Goal: Task Accomplishment & Management: Manage account settings

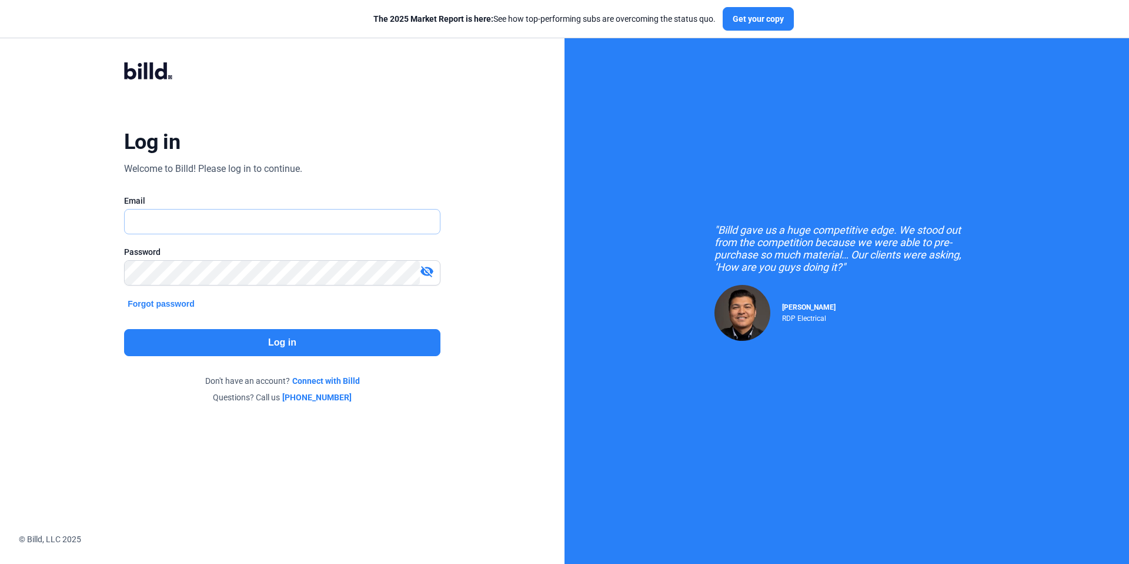
type input "[PERSON_NAME][EMAIL_ADDRESS][PERSON_NAME][DOMAIN_NAME]"
click at [271, 330] on button "Log in" at bounding box center [282, 342] width 316 height 27
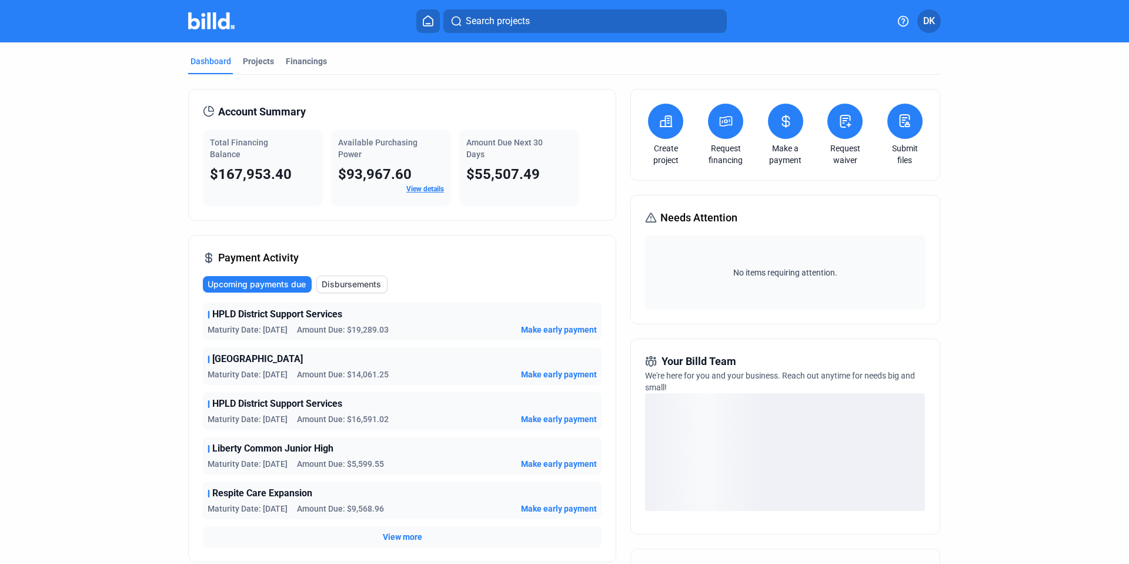
click at [255, 156] on div "Total Financing Balance" at bounding box center [263, 148] width 106 height 24
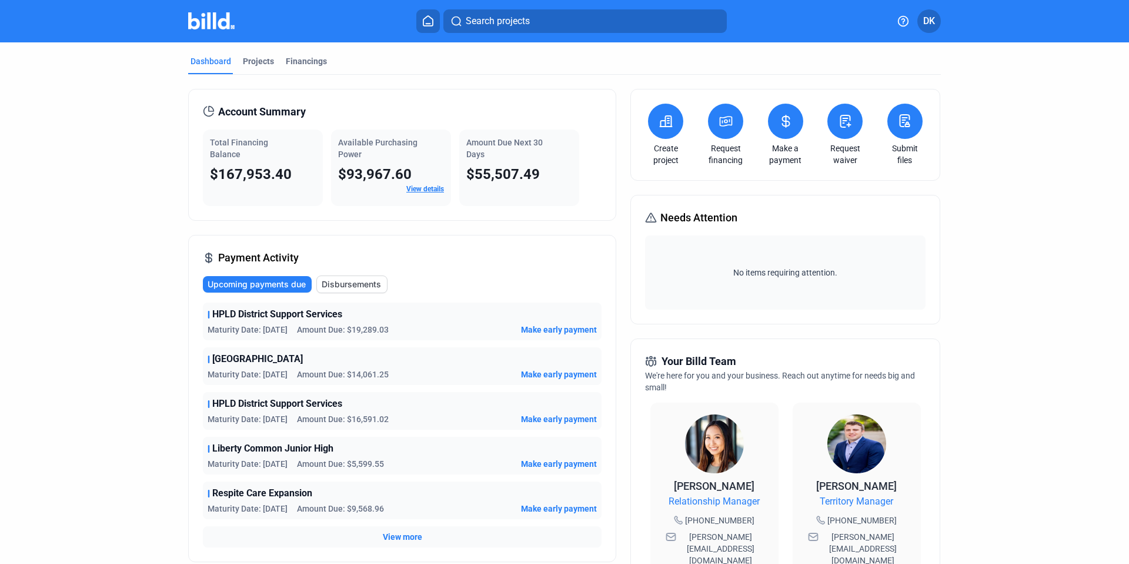
click at [783, 117] on icon at bounding box center [785, 121] width 7 height 12
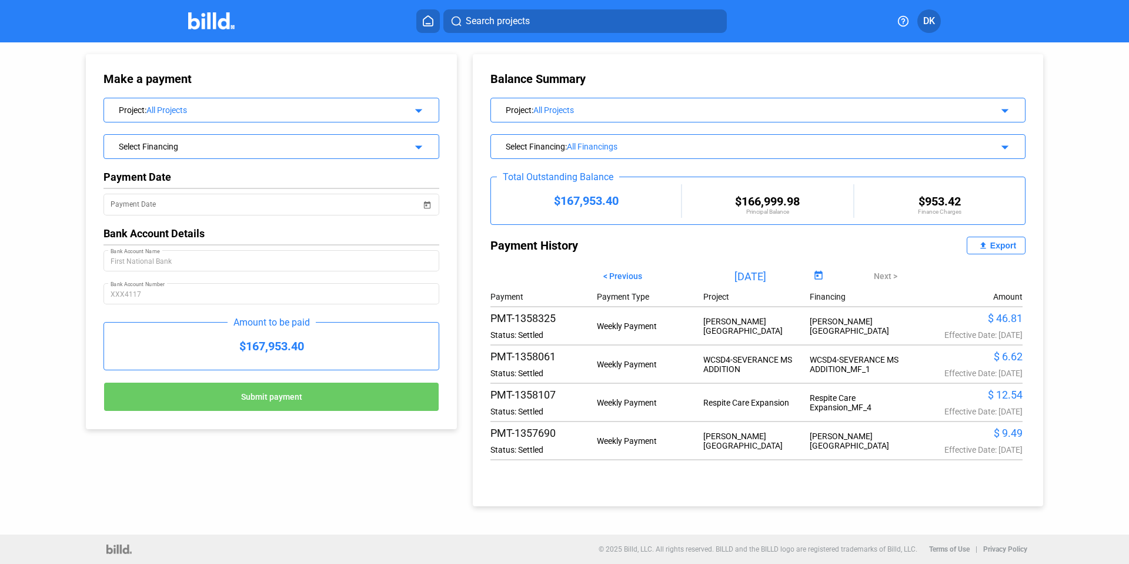
click at [611, 115] on div "Project : All Projects arrow_drop_down" at bounding box center [758, 108] width 534 height 21
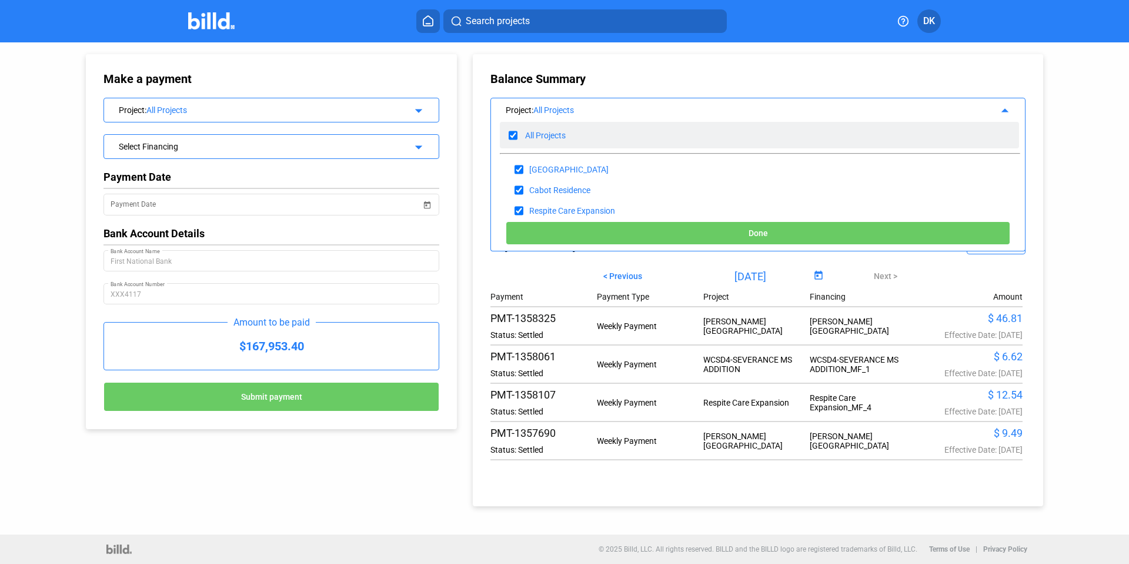
click at [515, 135] on input "checkbox" at bounding box center [513, 135] width 9 height 18
checkbox input "false"
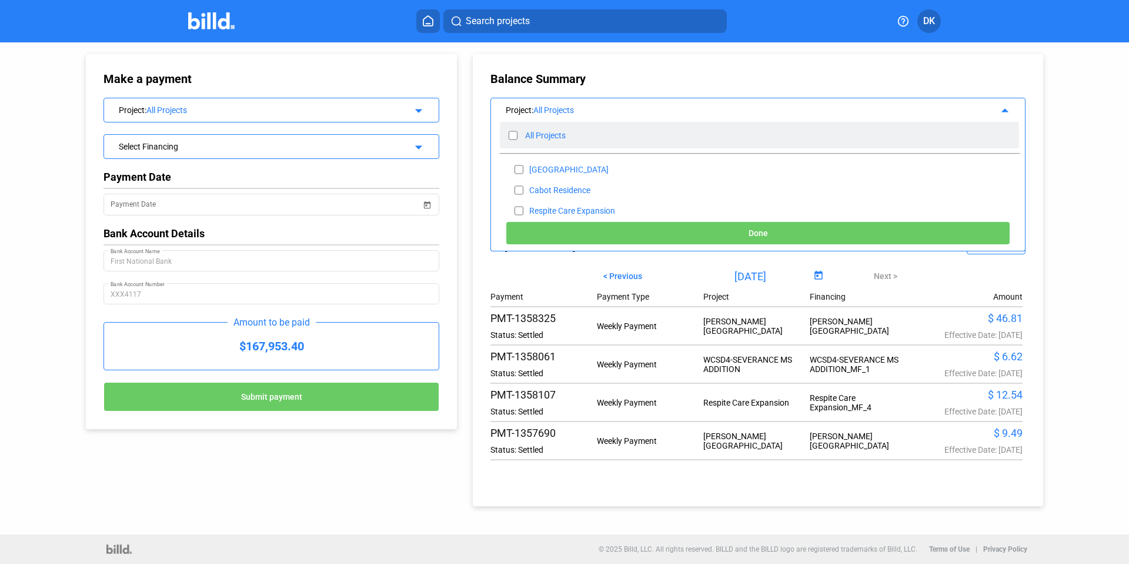
checkbox input "false"
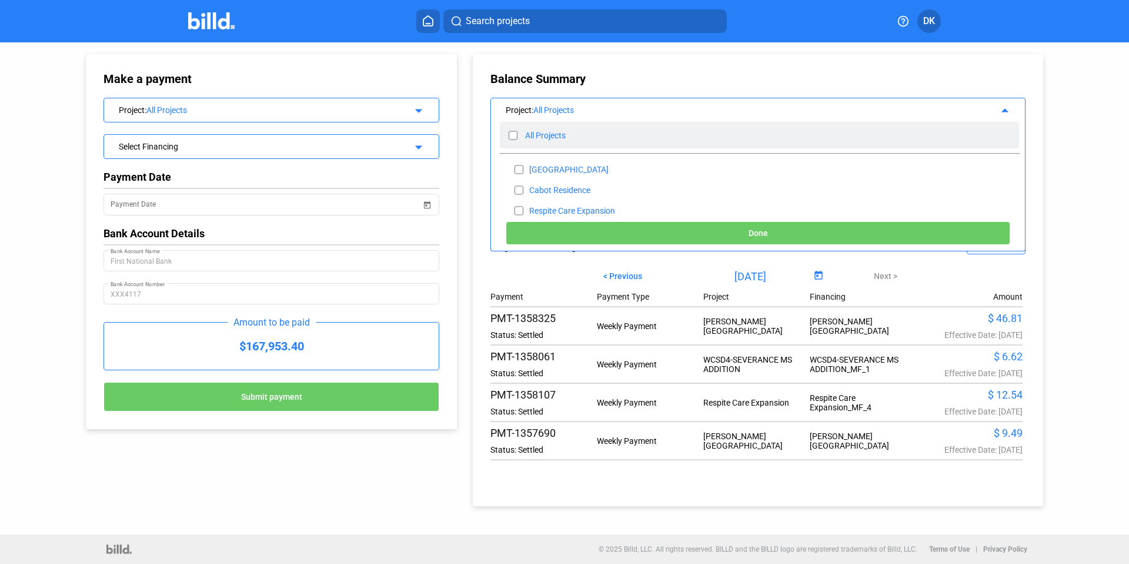
checkbox input "false"
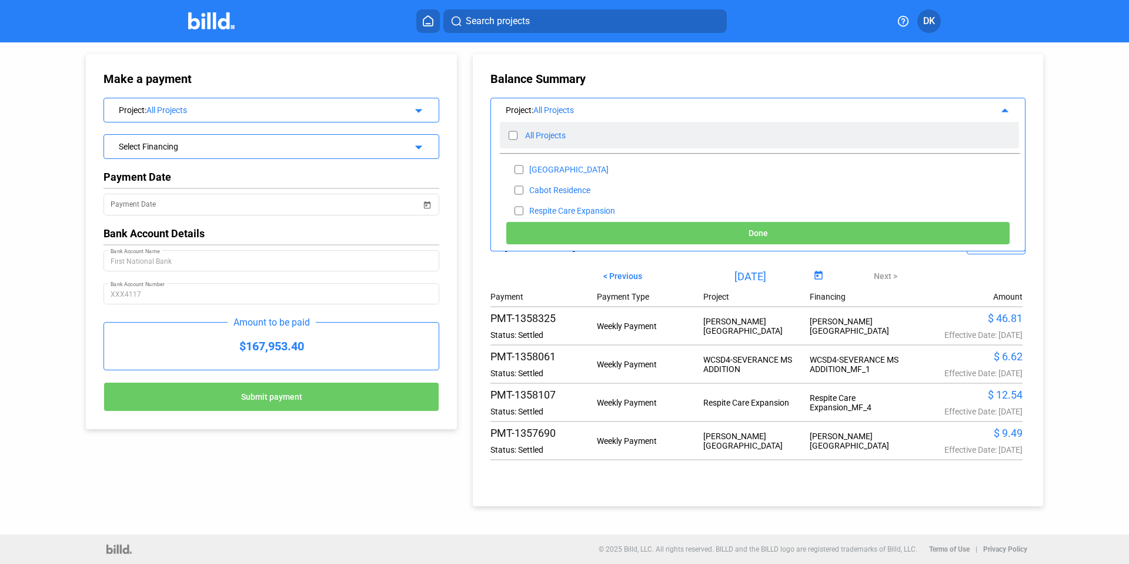
checkbox input "false"
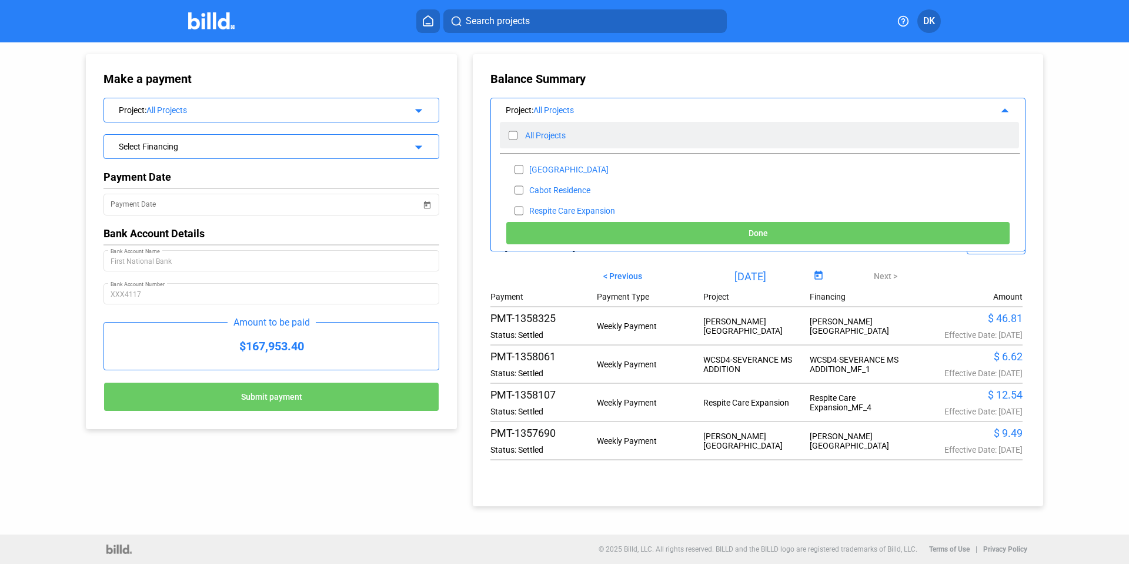
checkbox input "false"
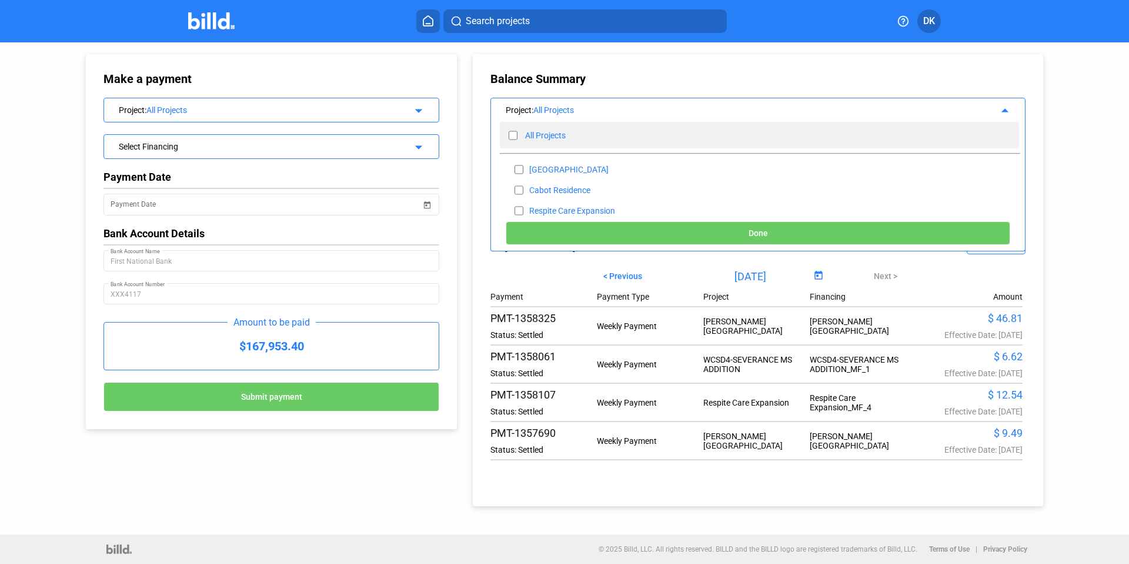
checkbox input "false"
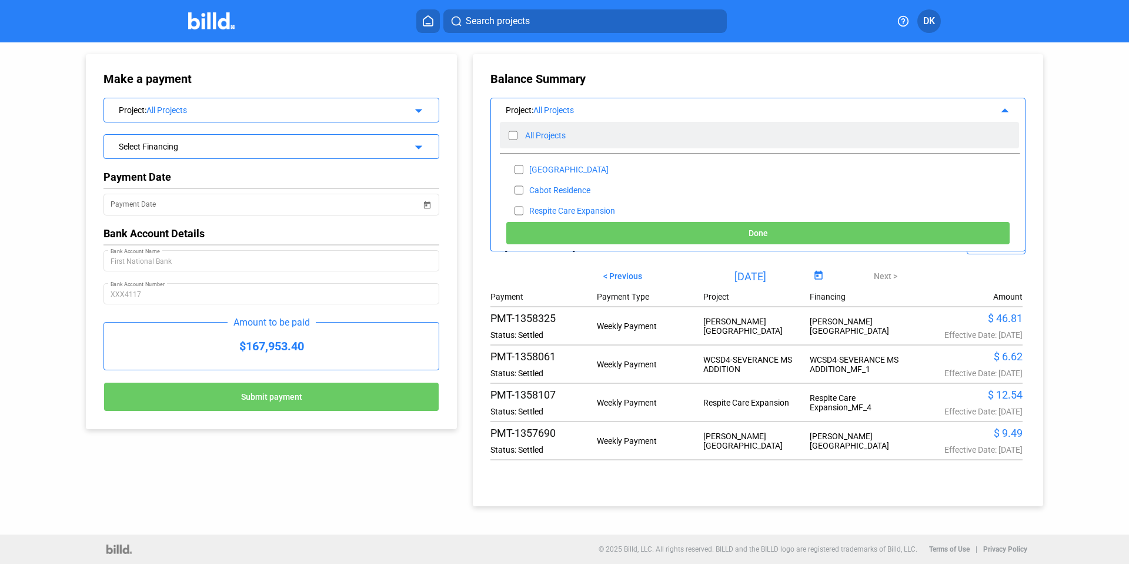
checkbox input "false"
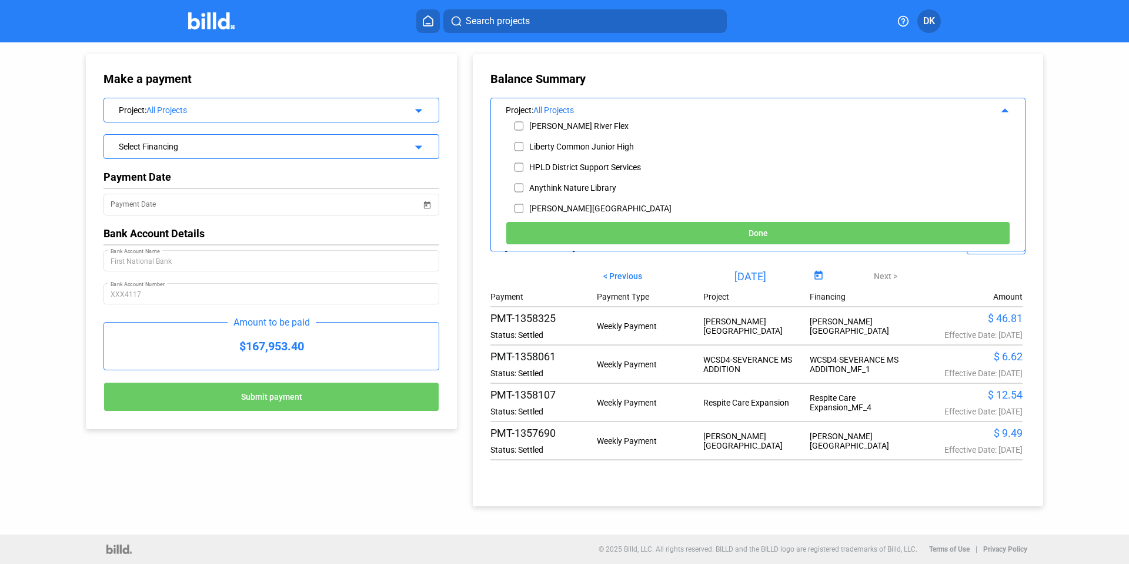
scroll to position [110, 0]
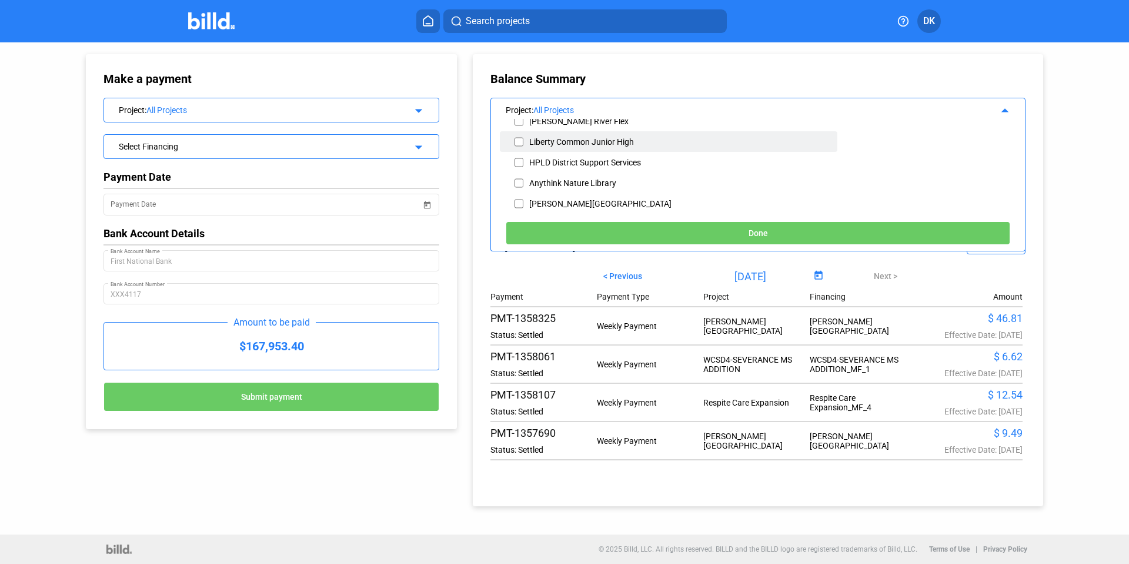
click at [518, 141] on input "checkbox" at bounding box center [519, 142] width 9 height 18
checkbox input "true"
click at [626, 235] on button "Done" at bounding box center [758, 233] width 505 height 24
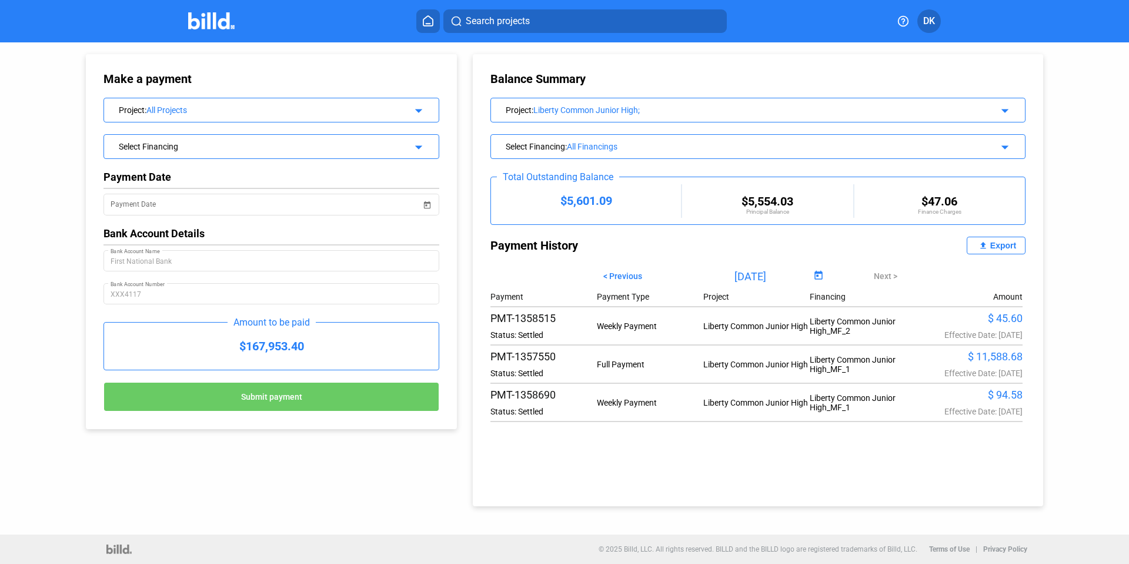
click at [930, 23] on span "DK" at bounding box center [929, 21] width 12 height 14
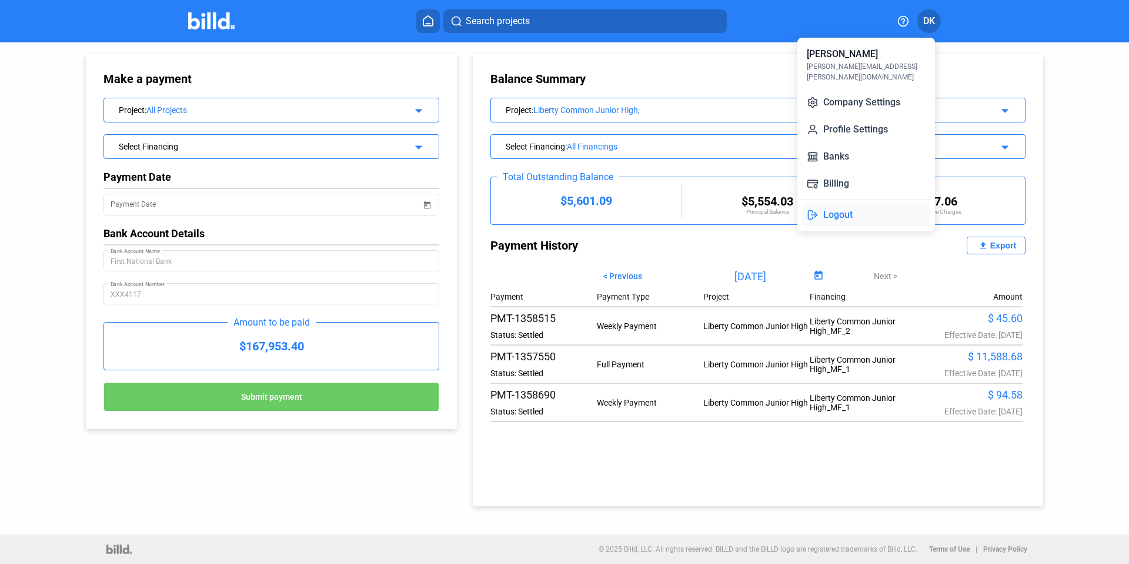
click at [847, 203] on button "Logout" at bounding box center [866, 215] width 128 height 24
